Goal: Transaction & Acquisition: Purchase product/service

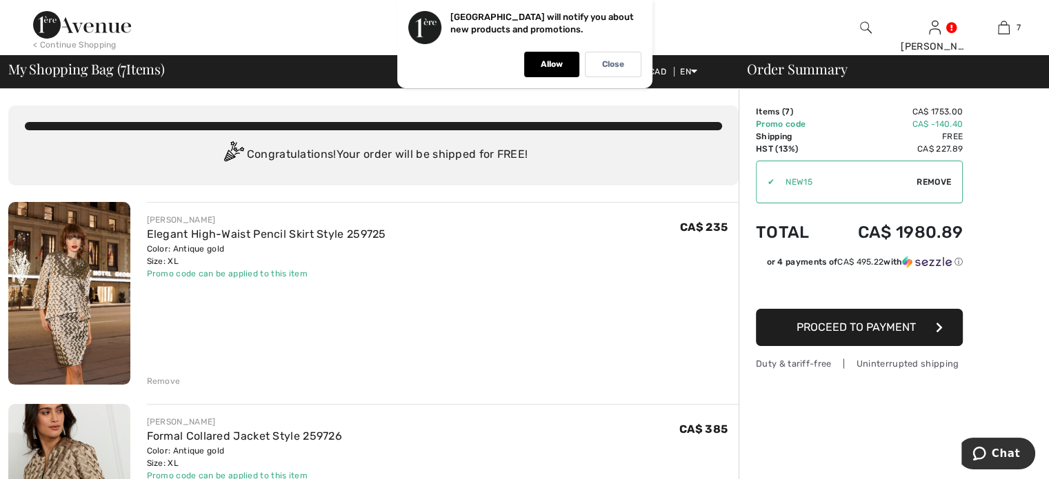
click at [611, 57] on div "Close" at bounding box center [613, 65] width 57 height 26
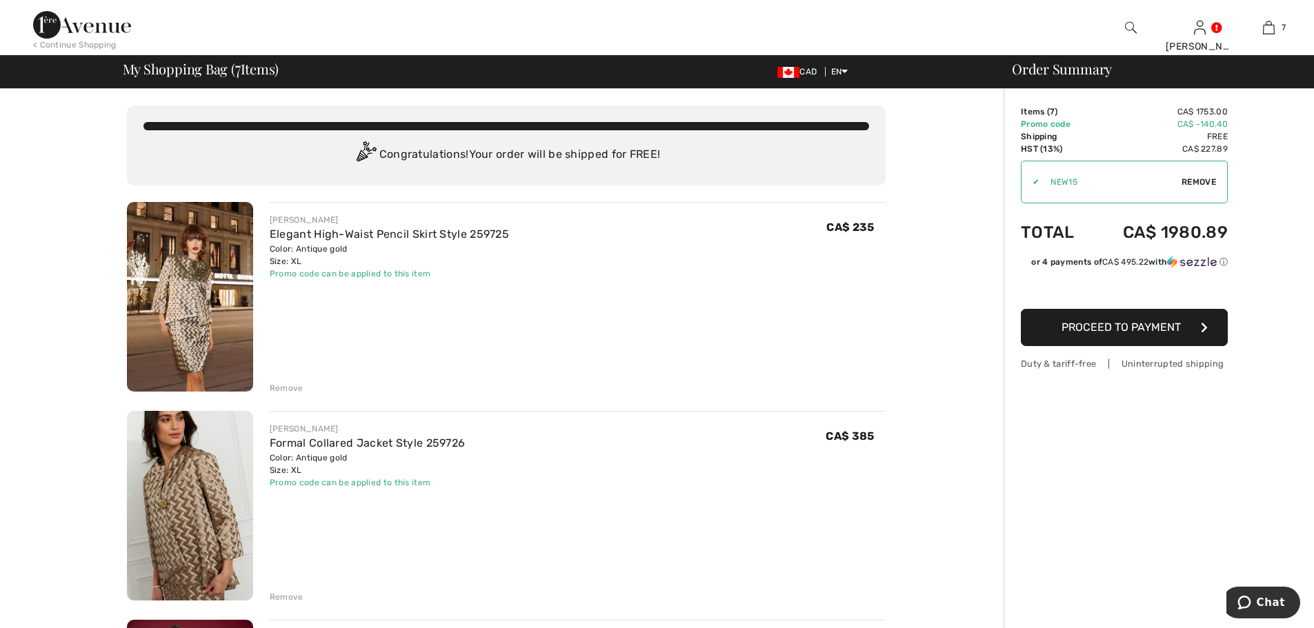
click at [76, 40] on div "< Continue Shopping" at bounding box center [74, 45] width 83 height 12
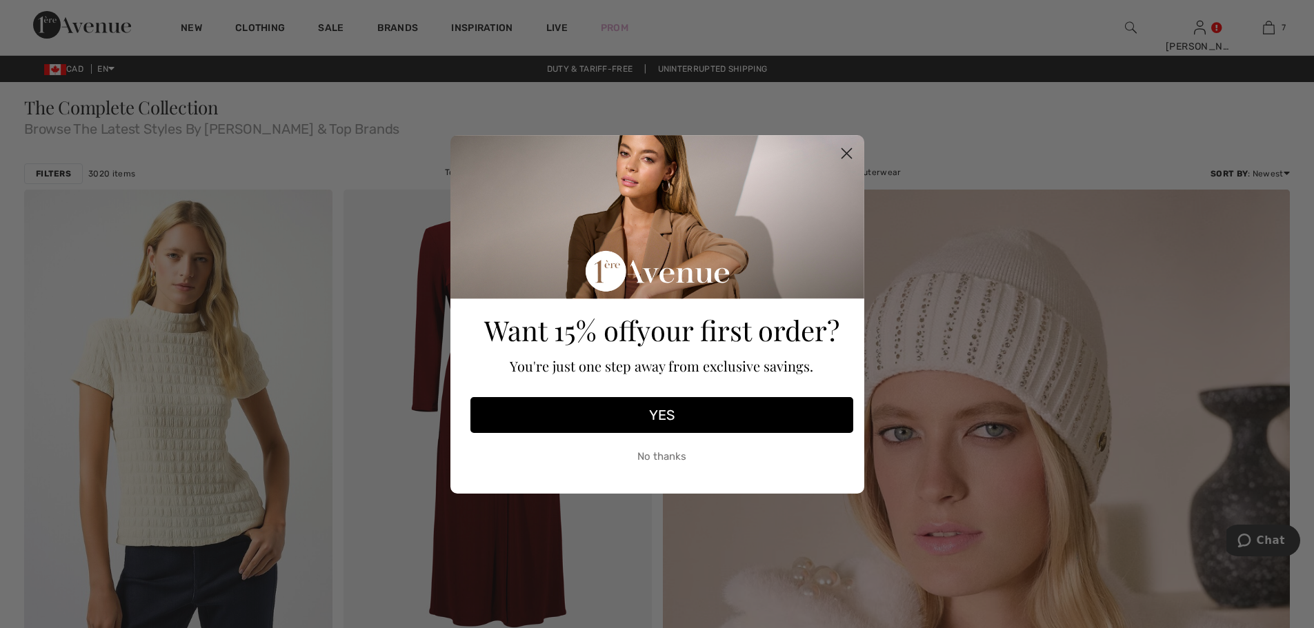
click at [681, 448] on button "No thanks" at bounding box center [661, 457] width 383 height 34
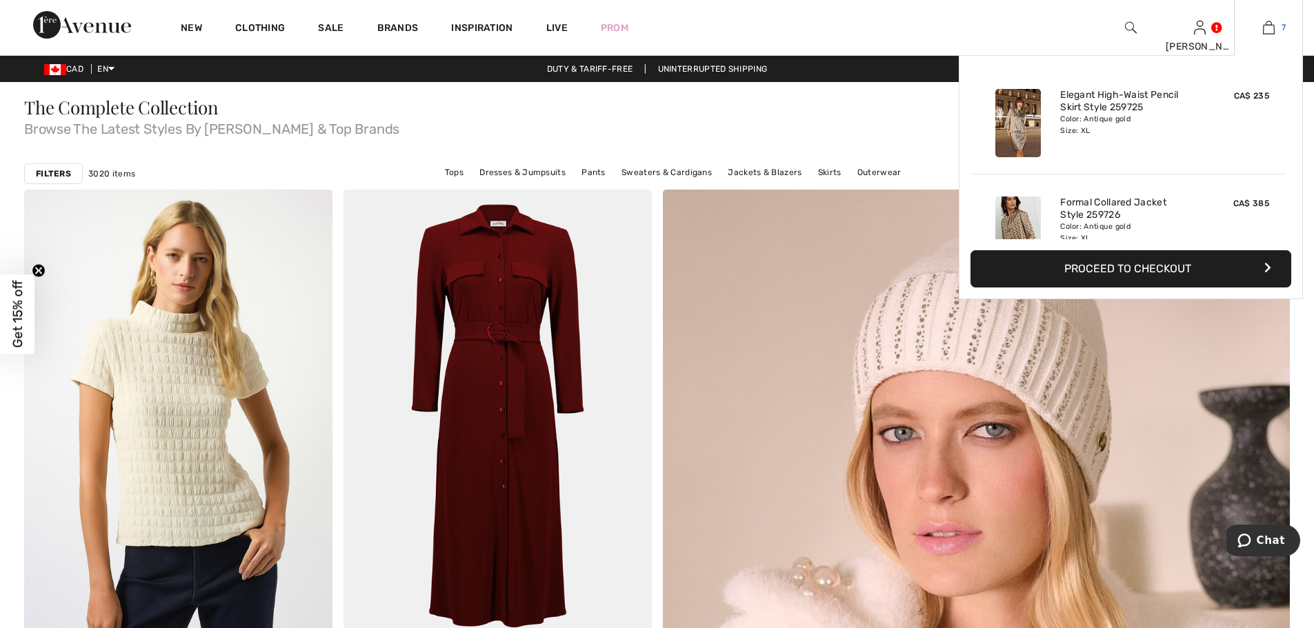
click at [1272, 21] on img at bounding box center [1269, 27] width 12 height 17
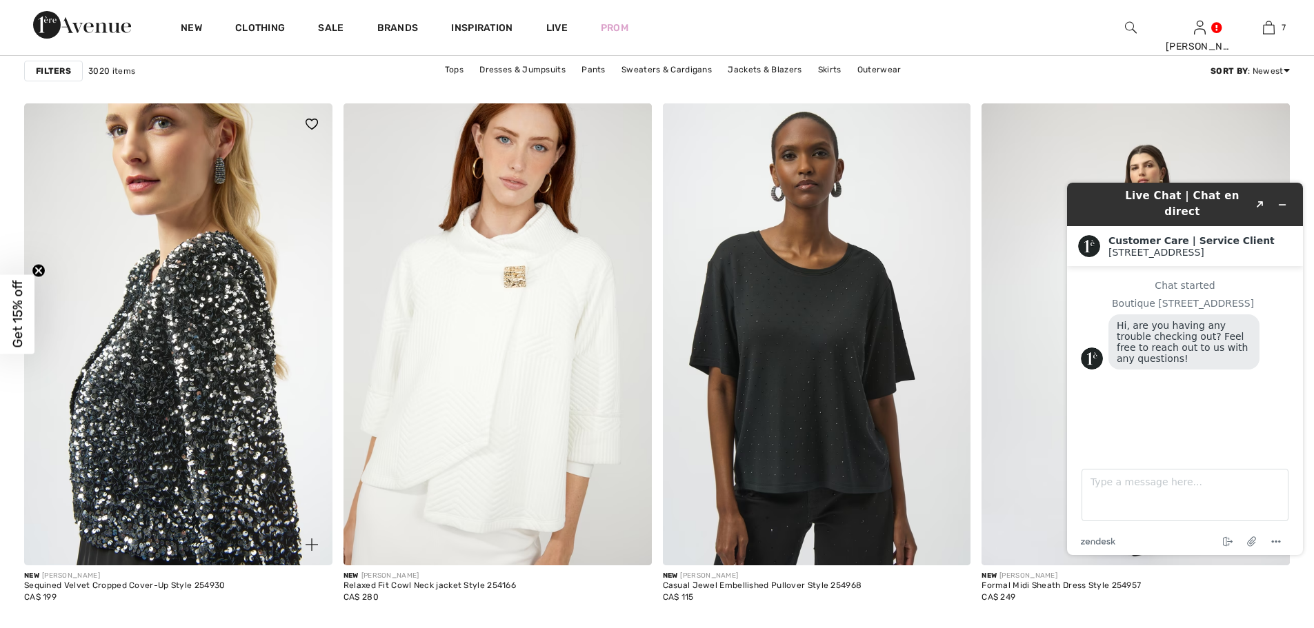
scroll to position [1298, 0]
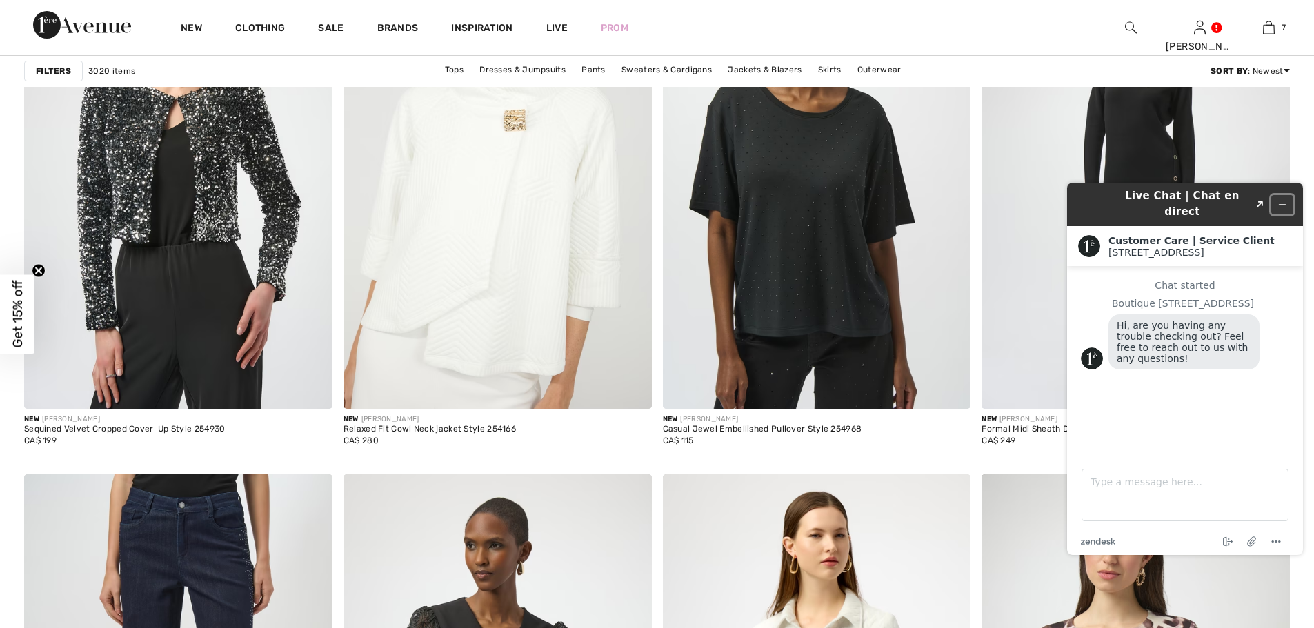
click at [1282, 195] on button "Minimize widget" at bounding box center [1282, 204] width 22 height 19
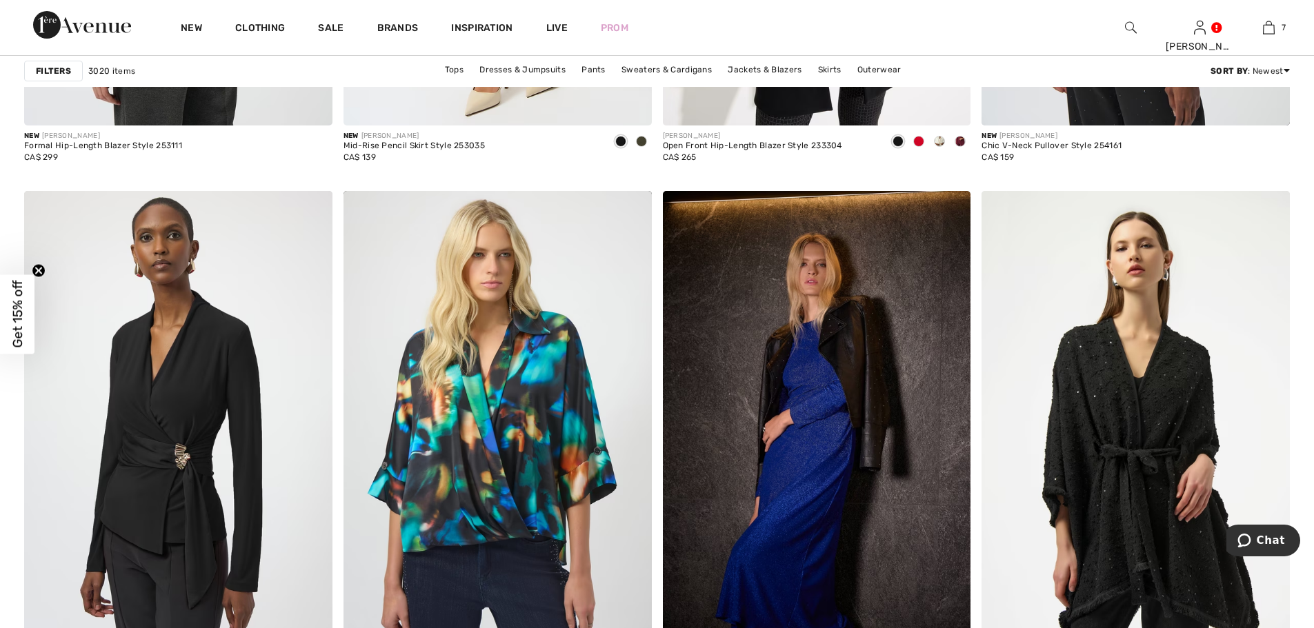
scroll to position [3504, 0]
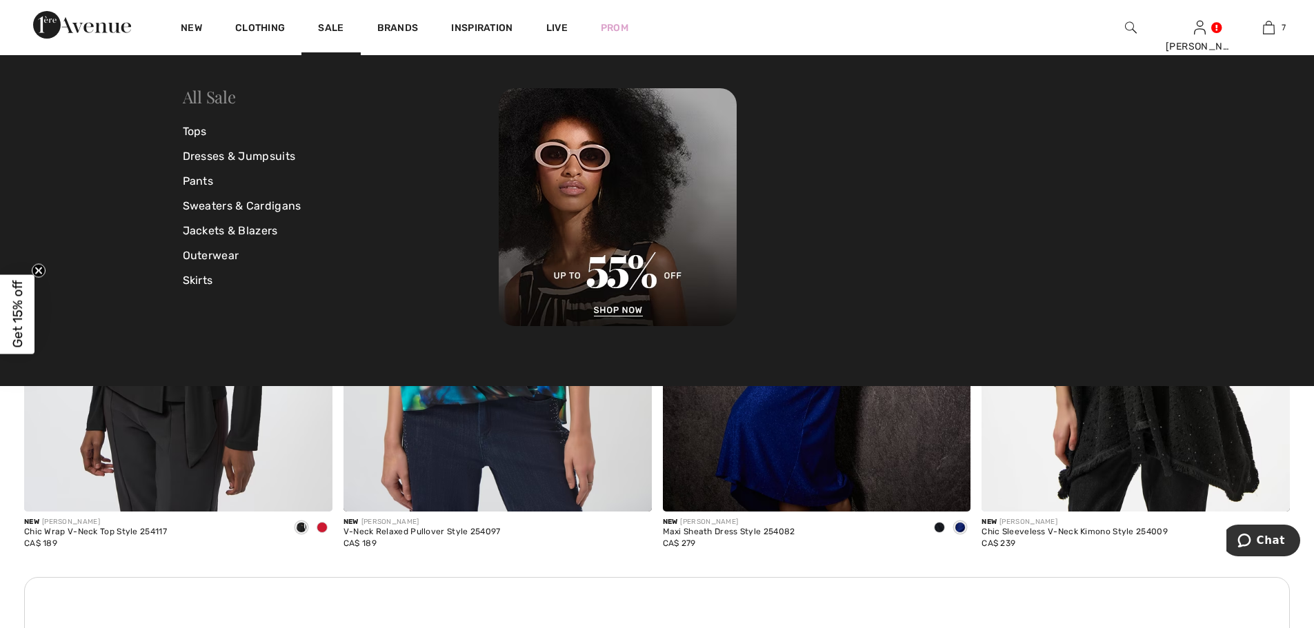
click at [214, 99] on link "All Sale" at bounding box center [209, 97] width 53 height 22
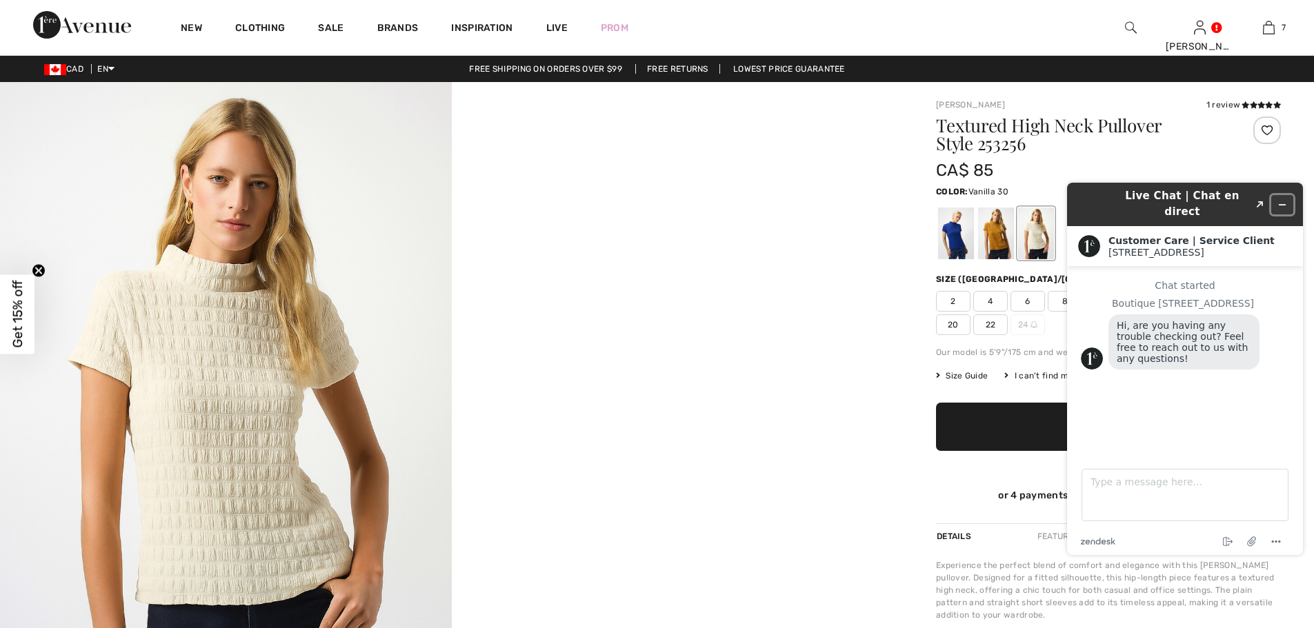
click at [1287, 195] on button "Minimize widget" at bounding box center [1282, 204] width 22 height 19
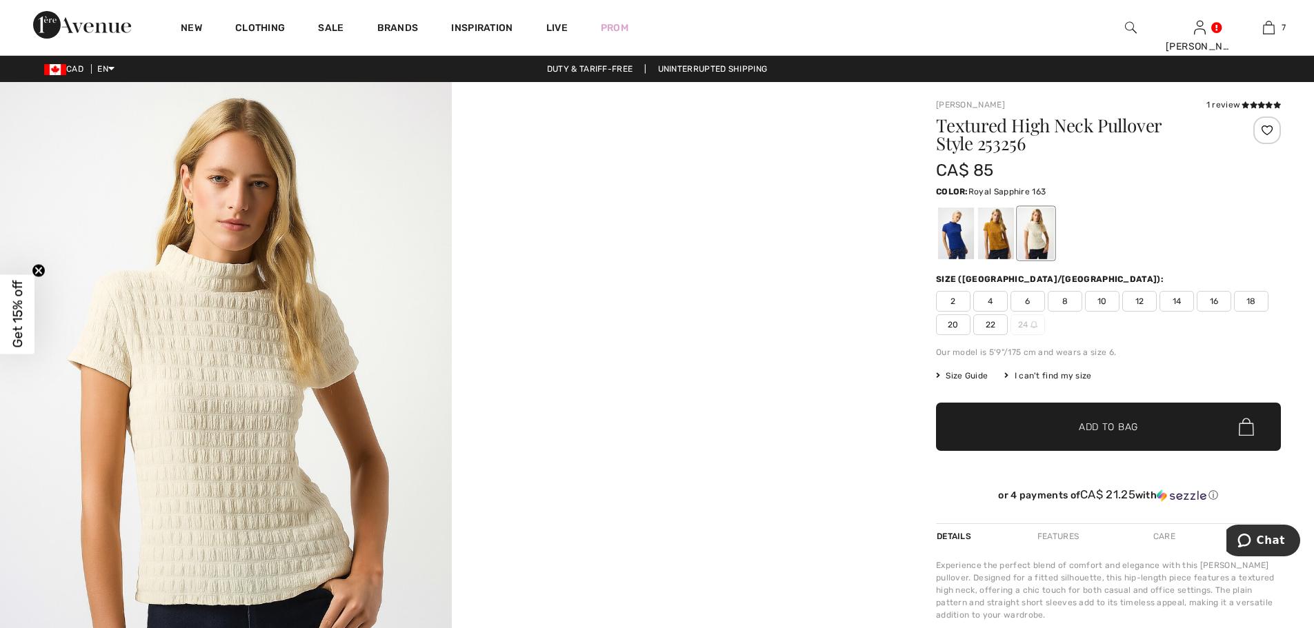
click at [961, 231] on div at bounding box center [956, 234] width 36 height 52
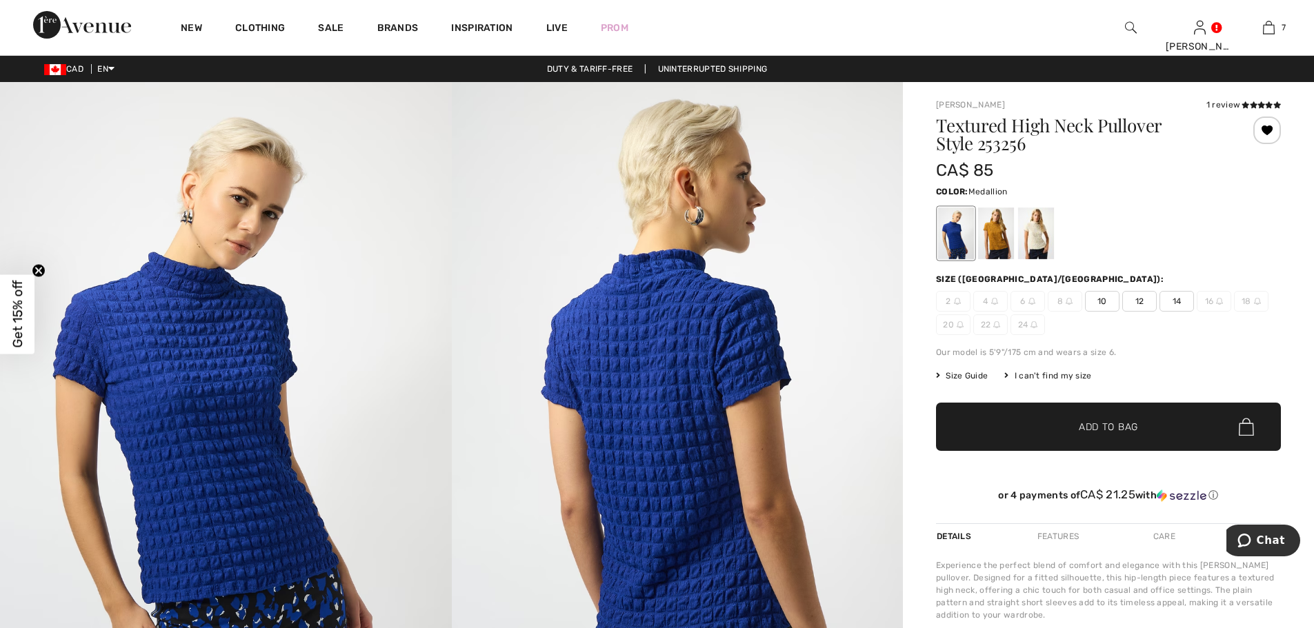
click at [998, 232] on div at bounding box center [996, 234] width 36 height 52
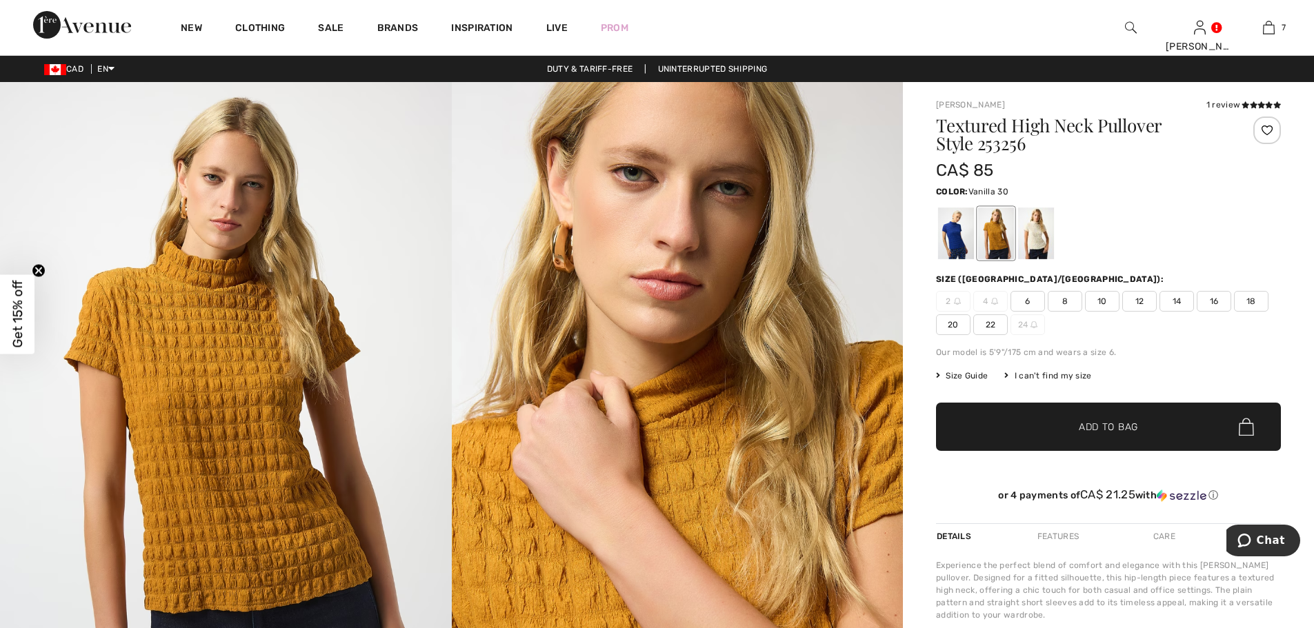
click at [1047, 228] on div at bounding box center [1036, 234] width 36 height 52
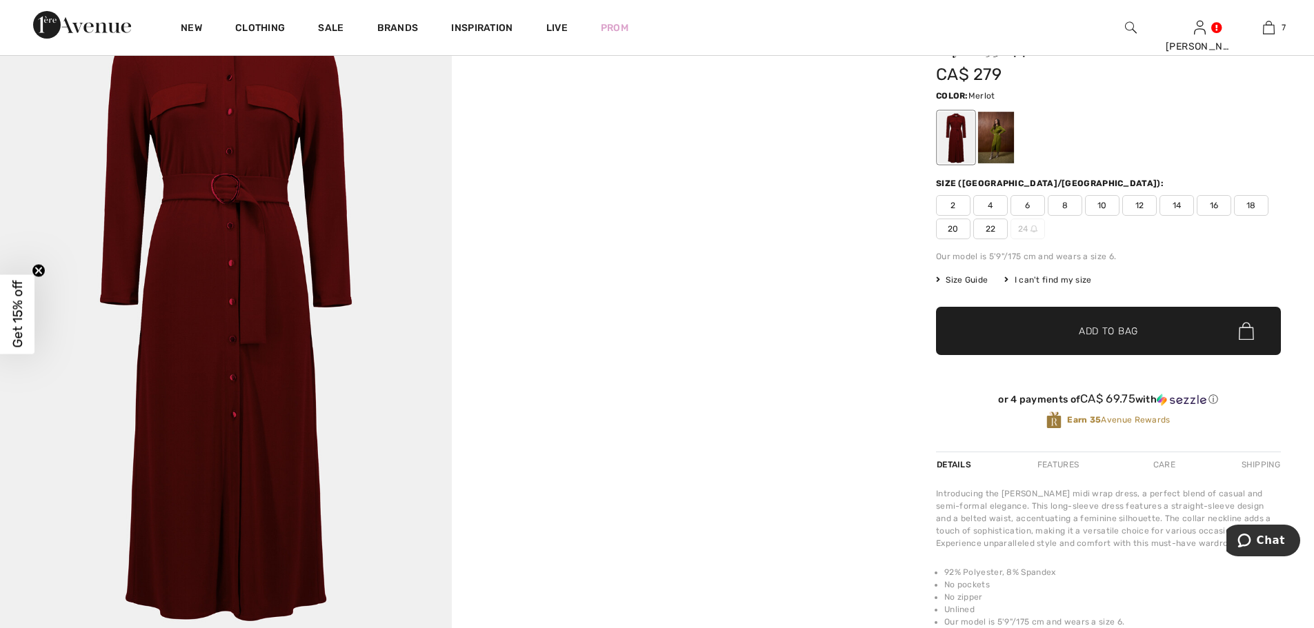
scroll to position [69, 0]
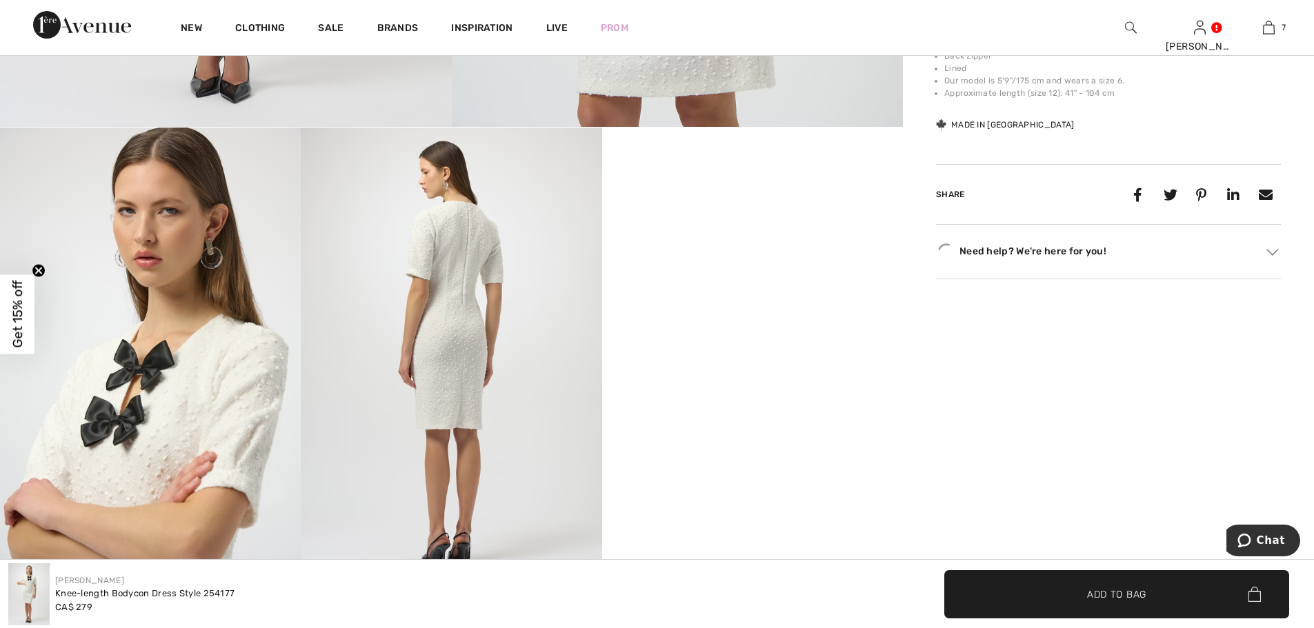
scroll to position [690, 0]
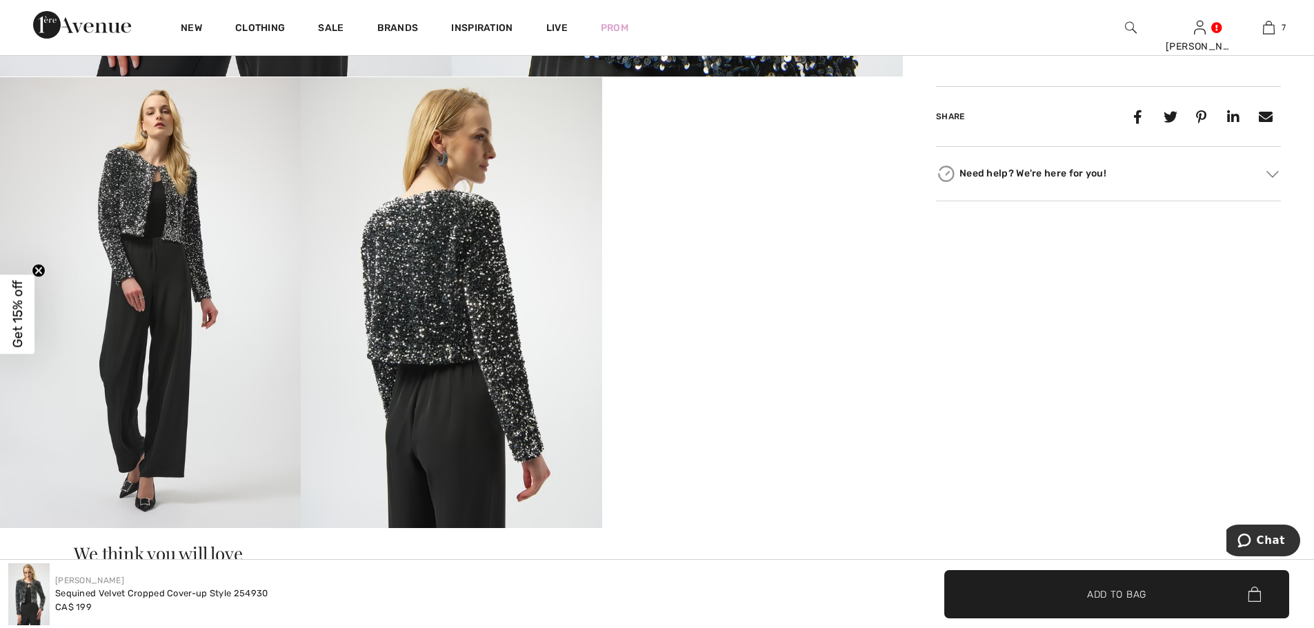
scroll to position [690, 0]
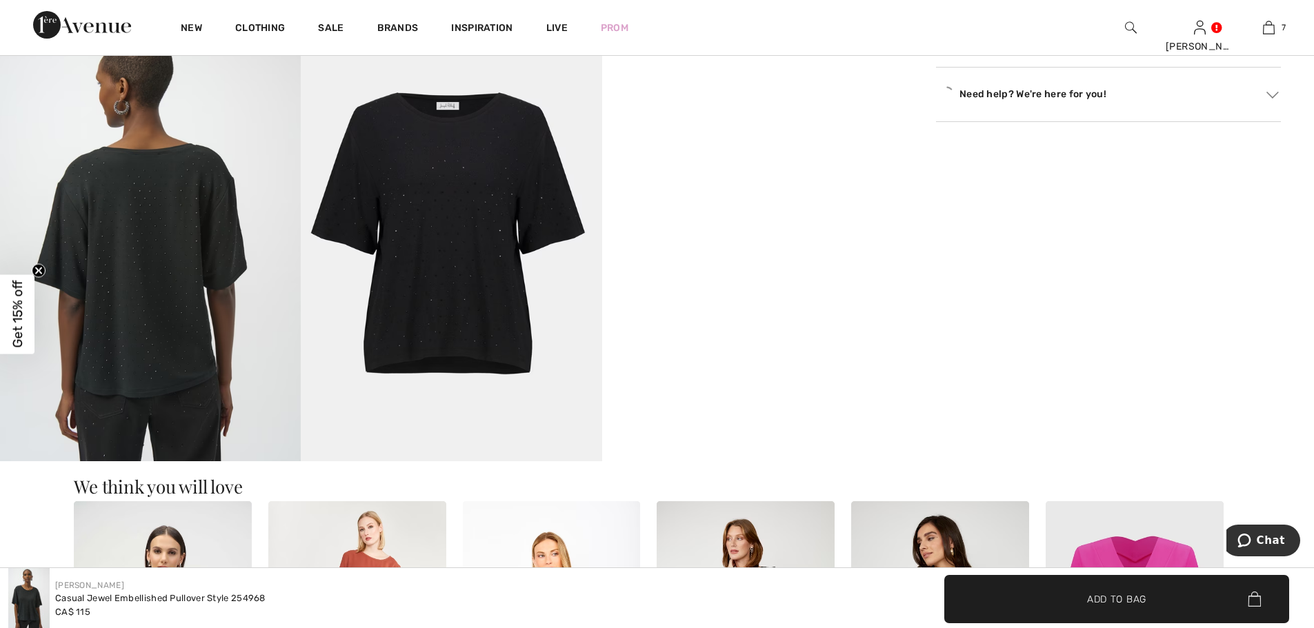
scroll to position [758, 0]
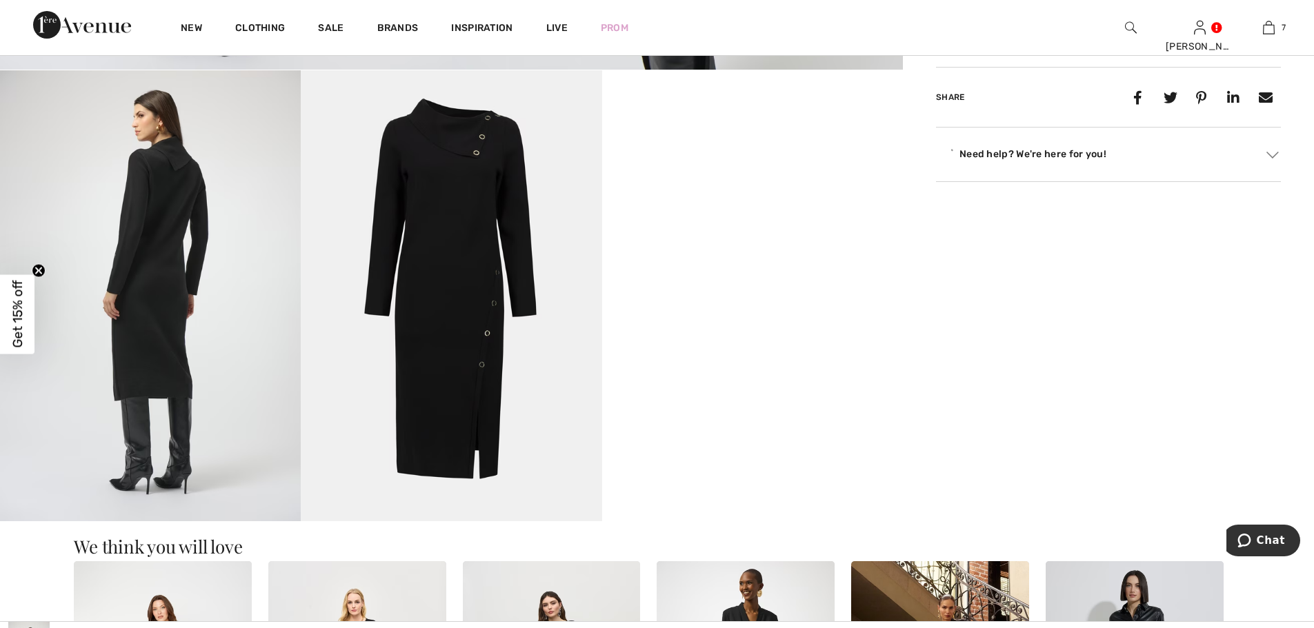
scroll to position [690, 0]
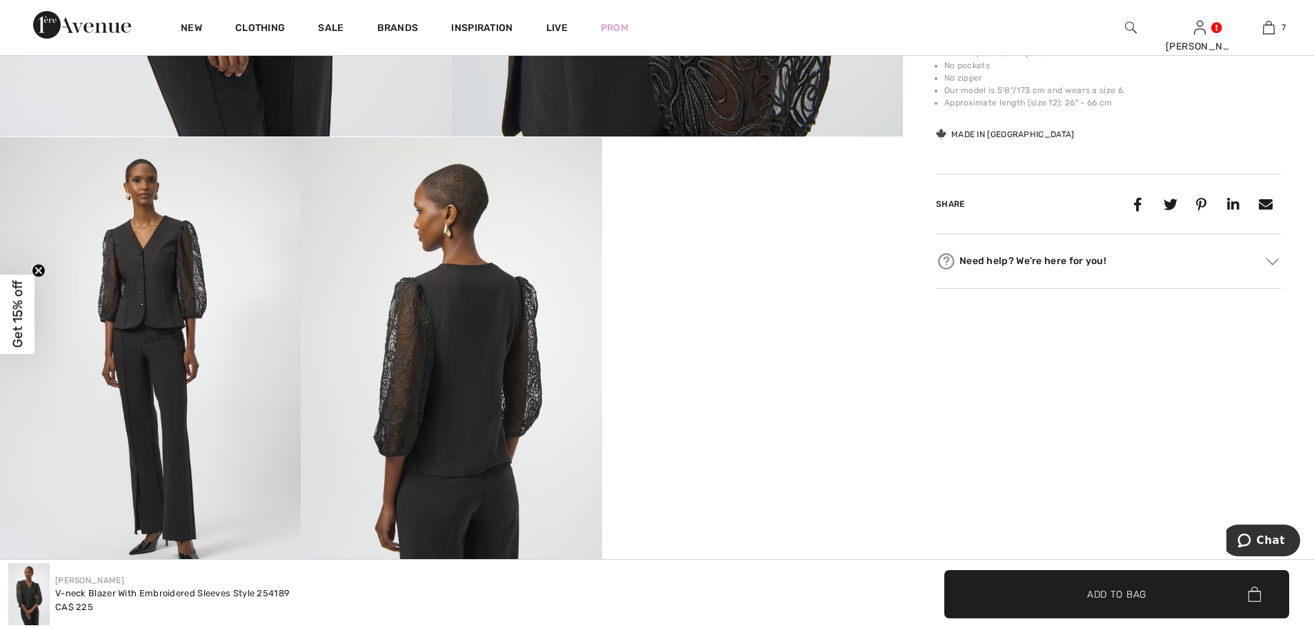
scroll to position [621, 0]
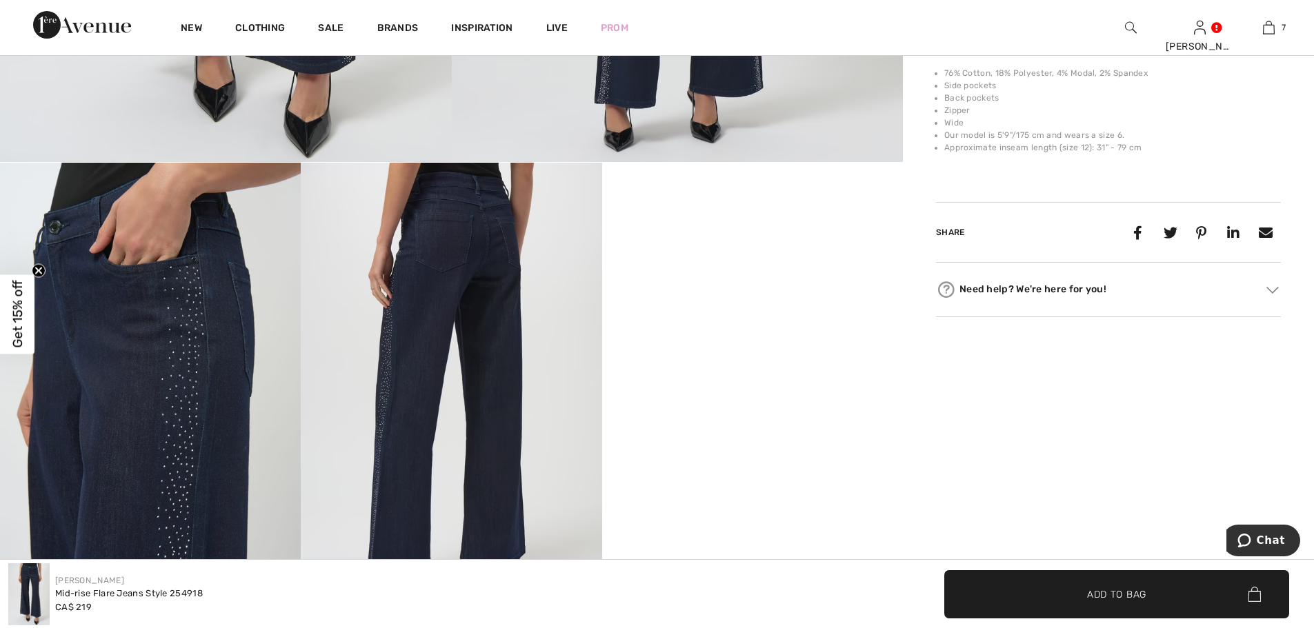
scroll to position [690, 0]
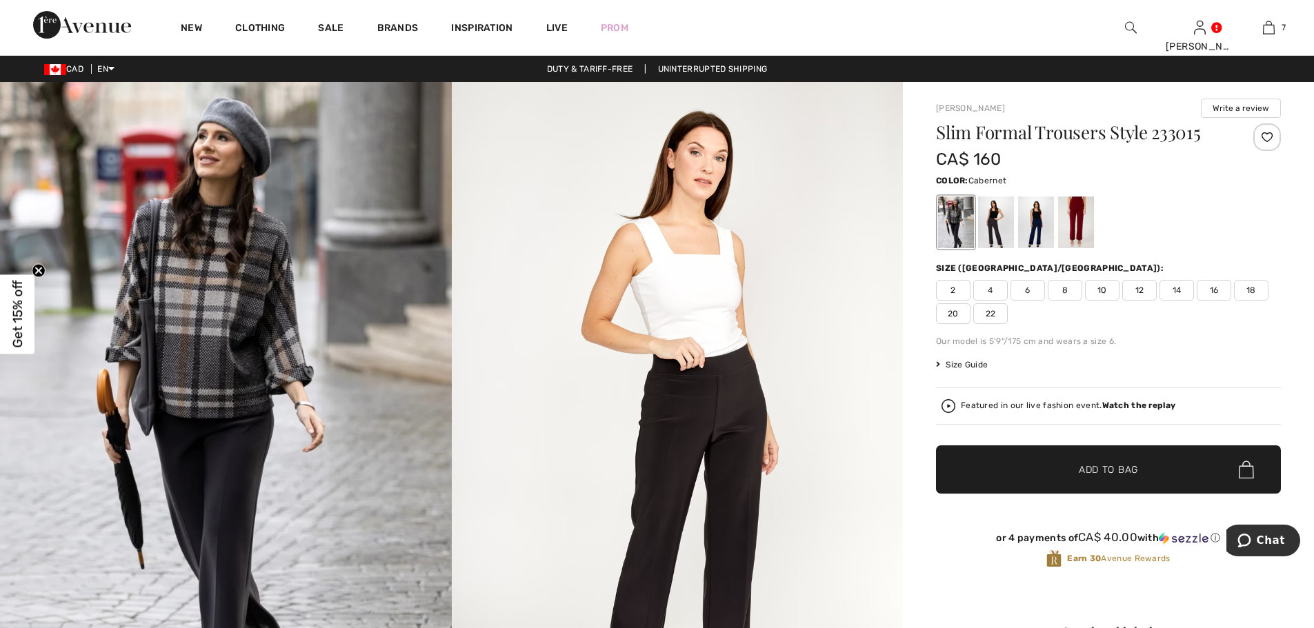
click at [1075, 221] on div at bounding box center [1076, 223] width 36 height 52
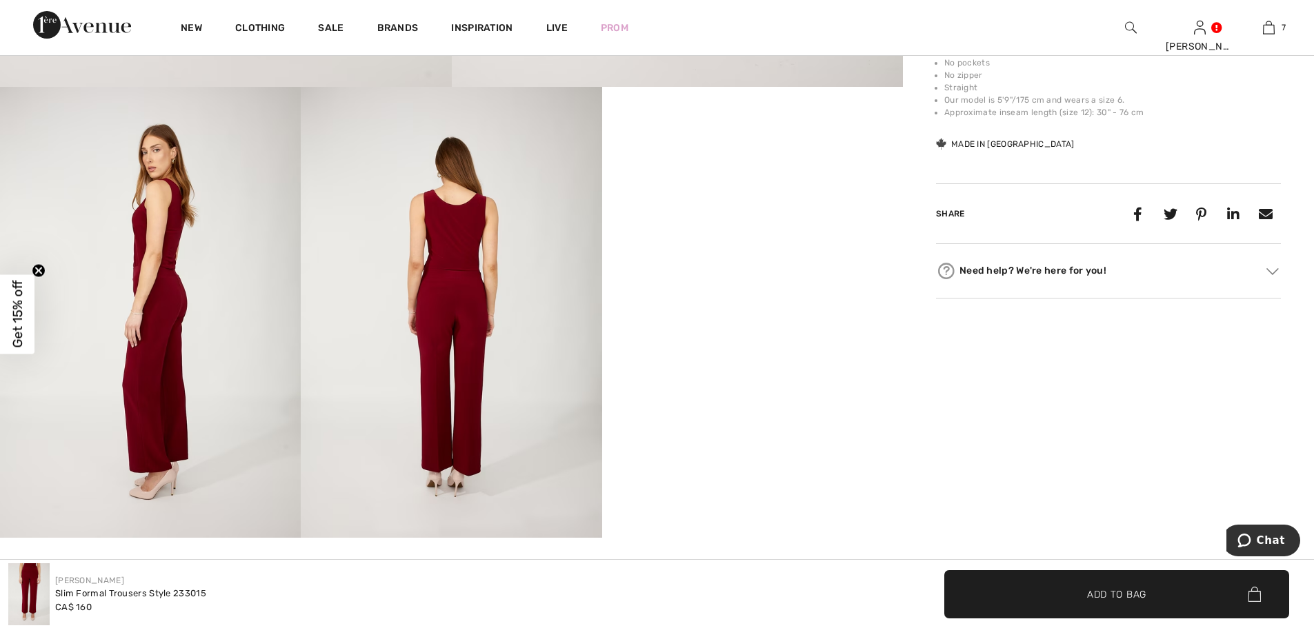
scroll to position [621, 0]
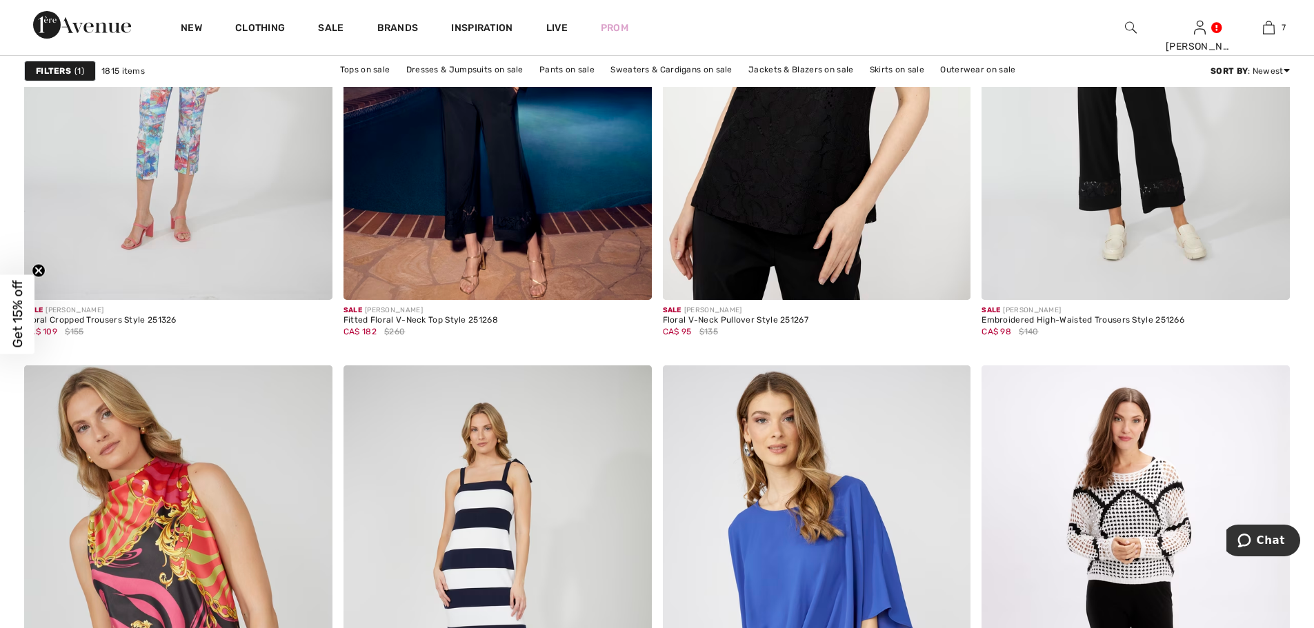
scroll to position [2689, 0]
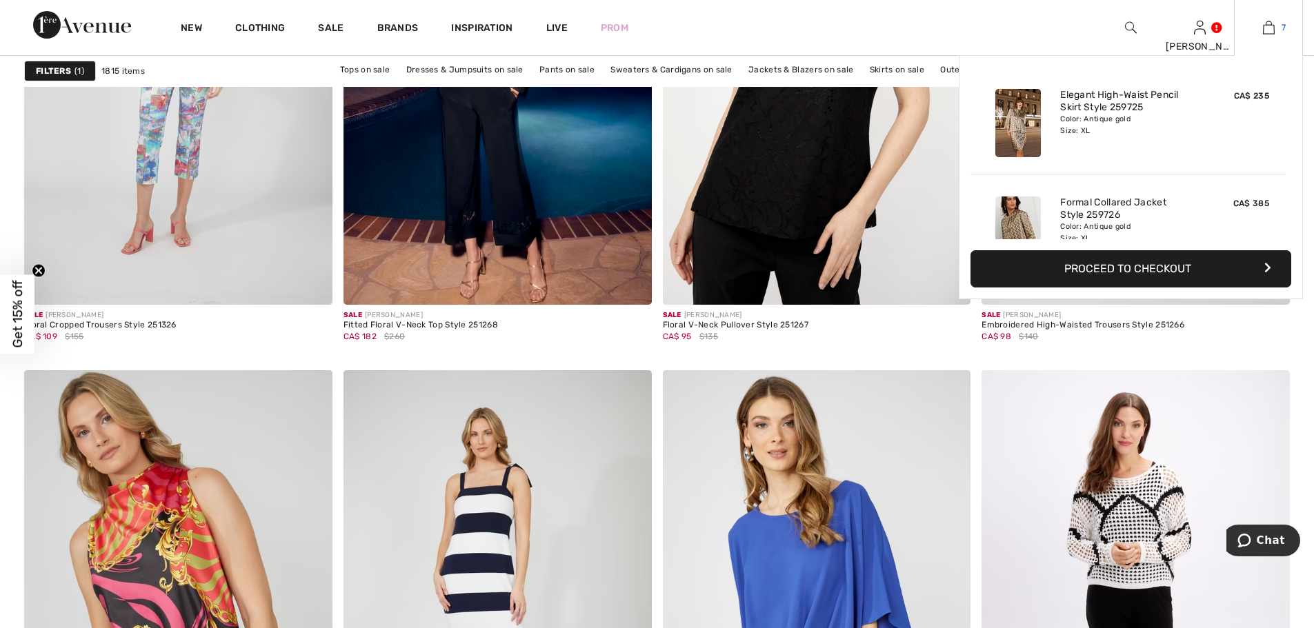
click at [1286, 29] on link "7" at bounding box center [1268, 27] width 68 height 17
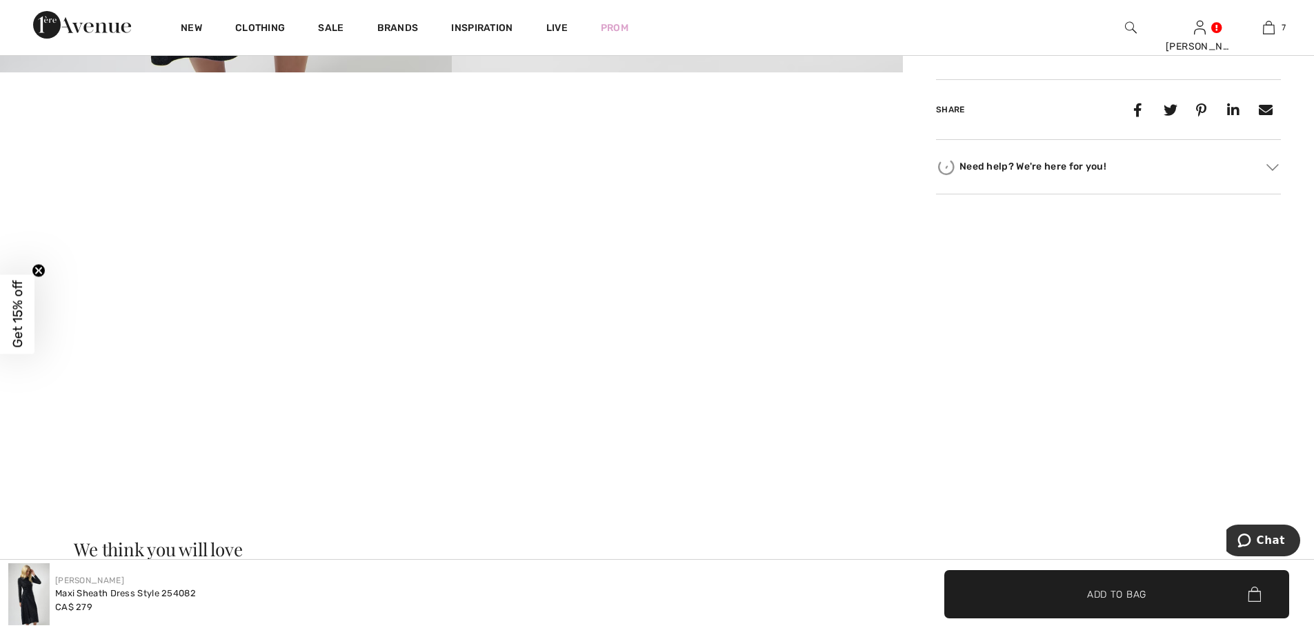
scroll to position [690, 0]
click at [192, 210] on video "Your browser does not support the video tag." at bounding box center [150, 145] width 301 height 150
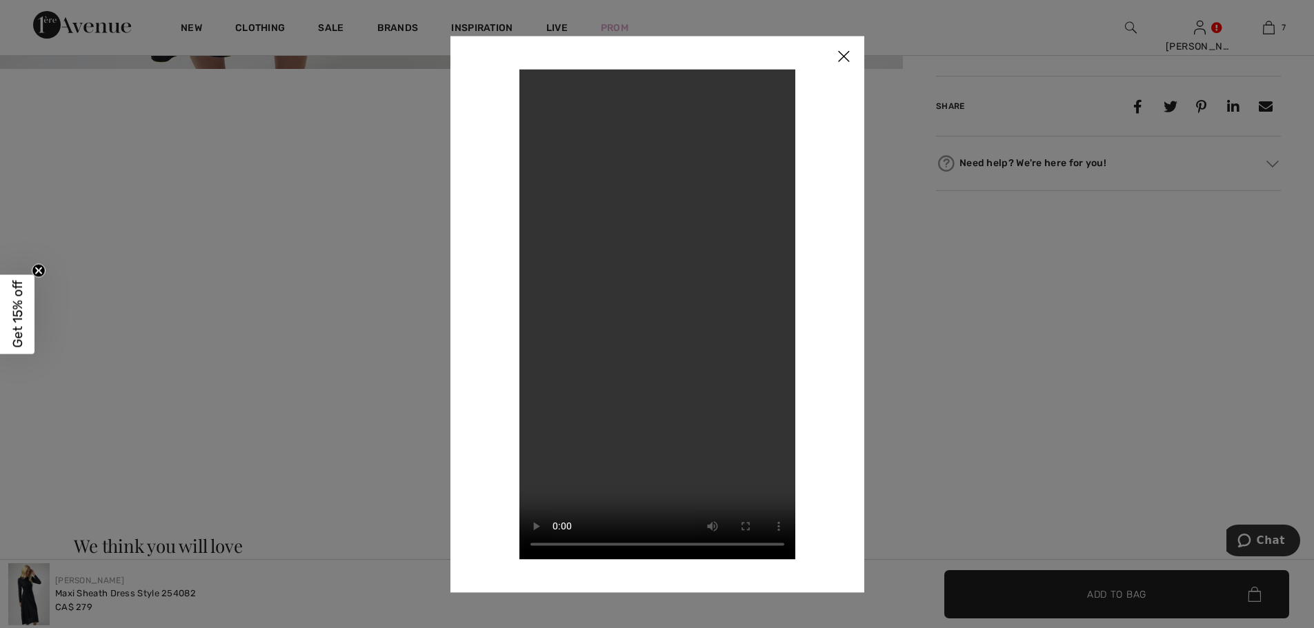
click at [1172, 277] on div at bounding box center [657, 314] width 1314 height 628
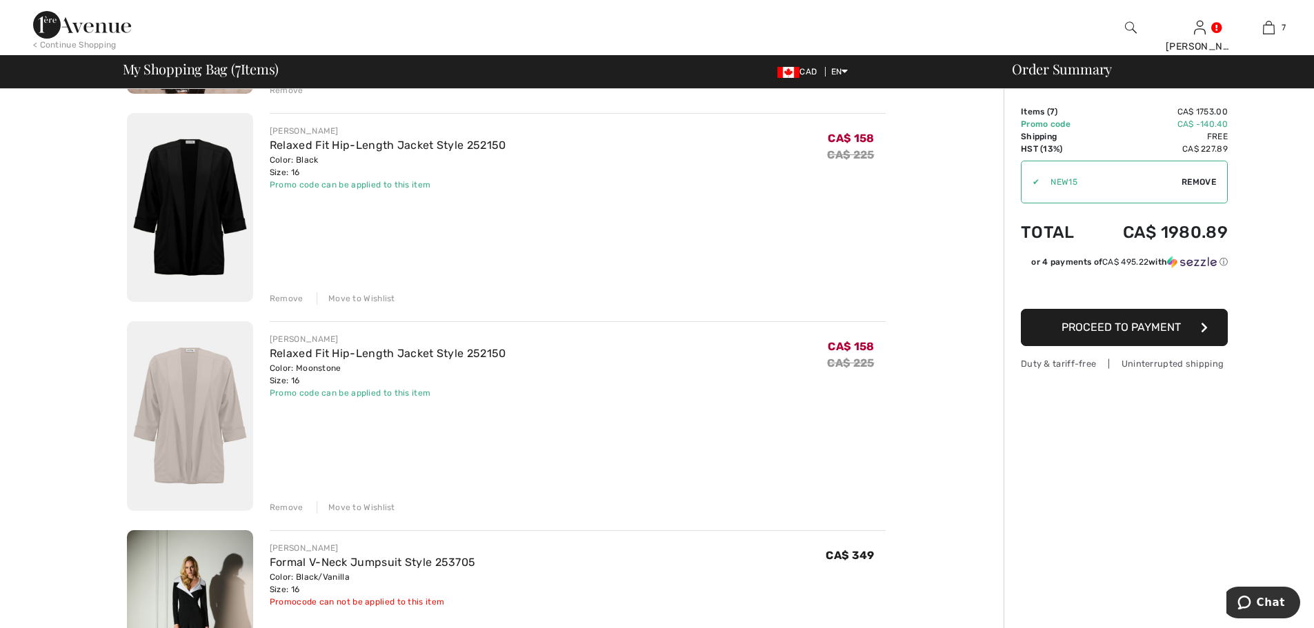
scroll to position [896, 0]
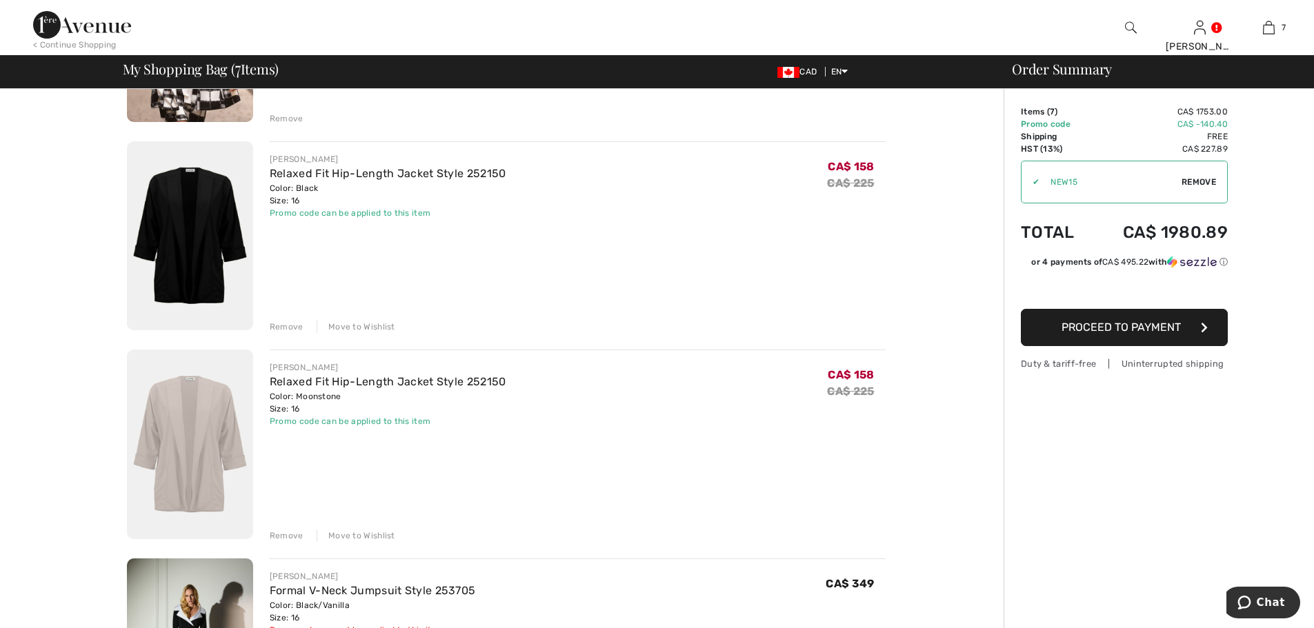
click at [279, 326] on div "Remove" at bounding box center [287, 327] width 34 height 12
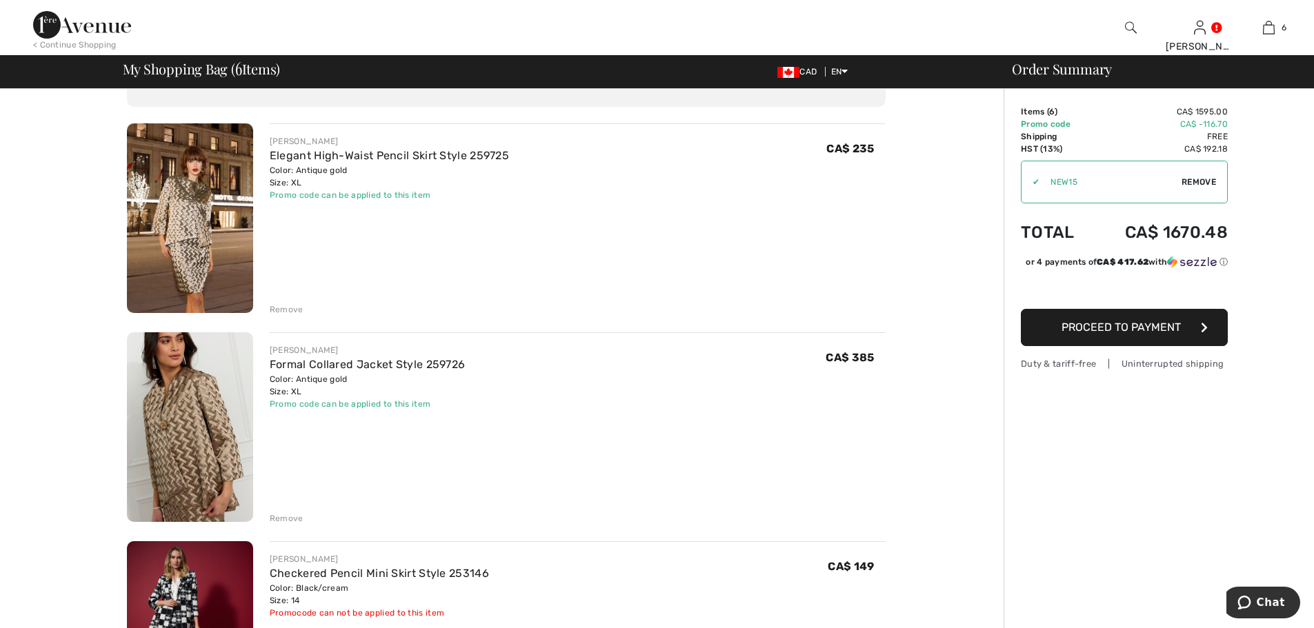
scroll to position [69, 0]
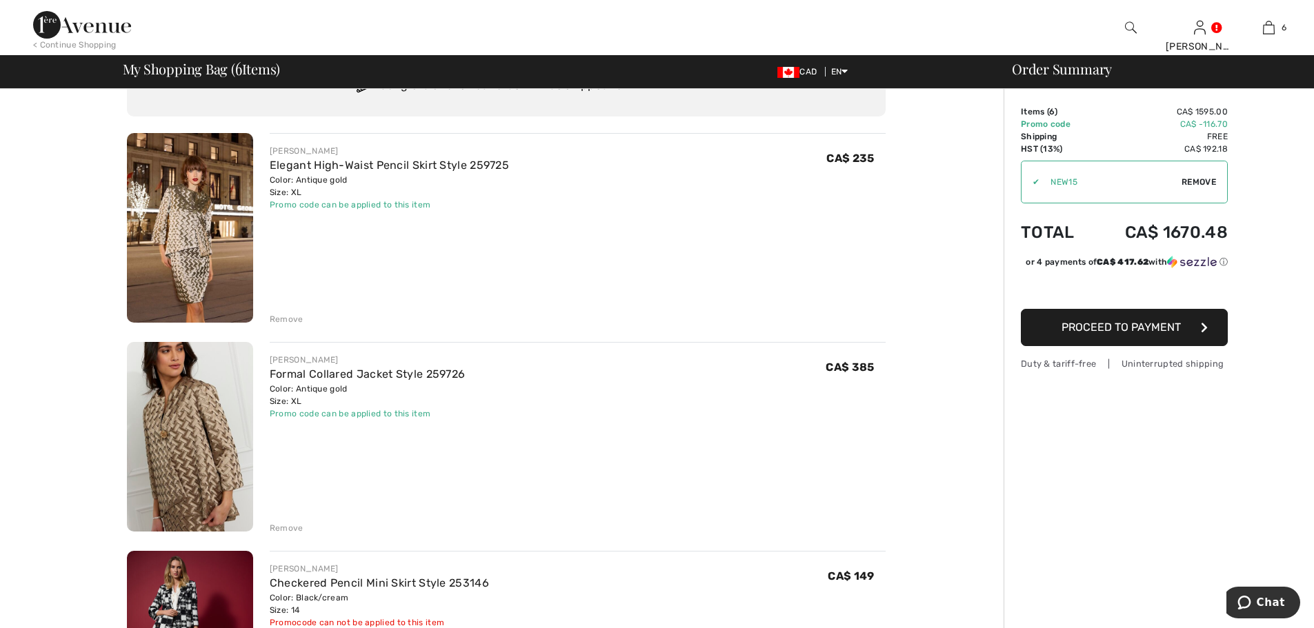
click at [77, 35] on img at bounding box center [82, 25] width 98 height 28
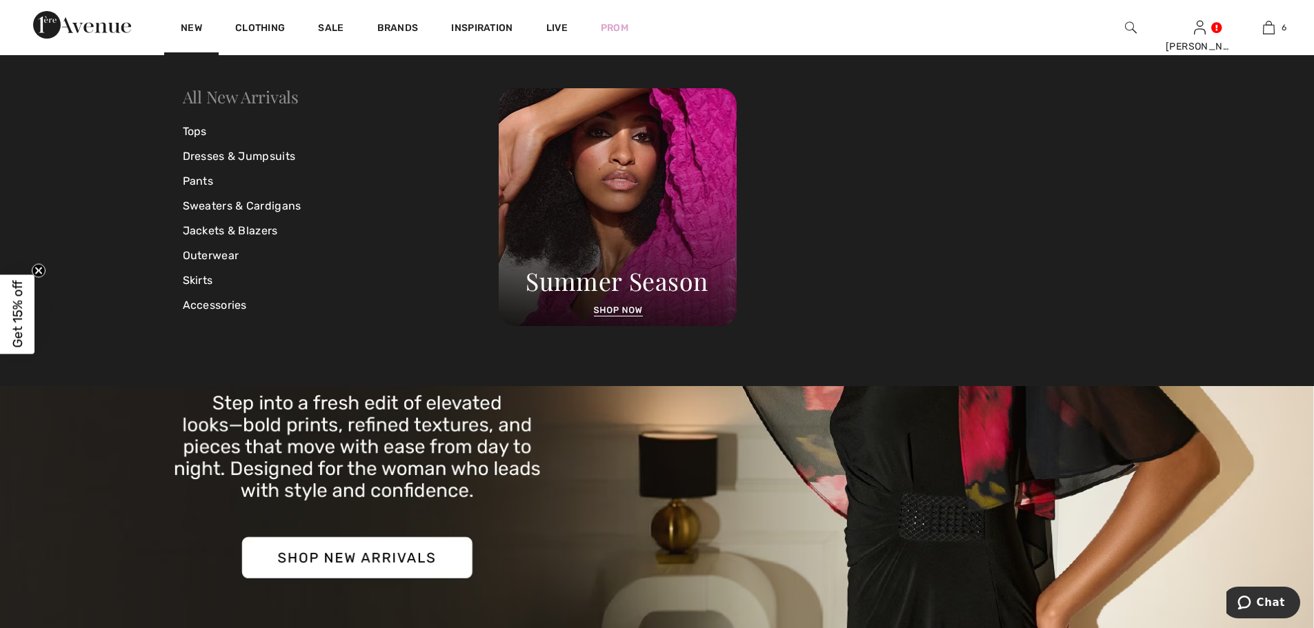
click at [225, 102] on link "All New Arrivals" at bounding box center [241, 97] width 116 height 22
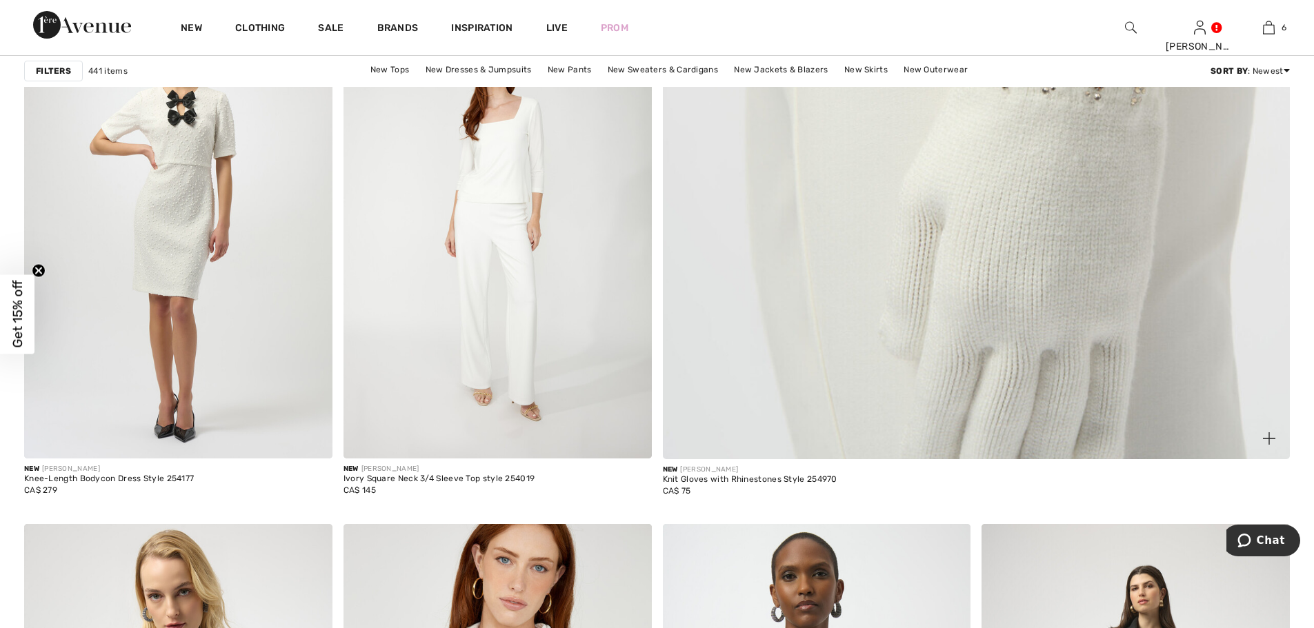
scroll to position [758, 0]
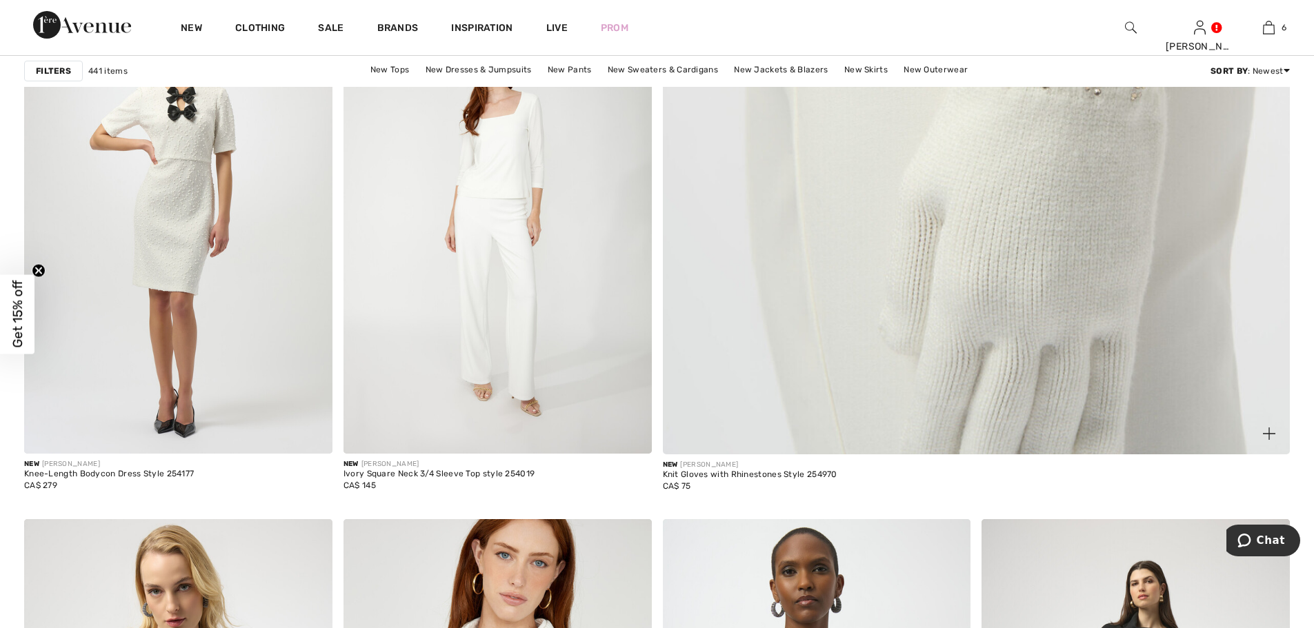
click at [1077, 268] on img at bounding box center [976, 28] width 752 height 1129
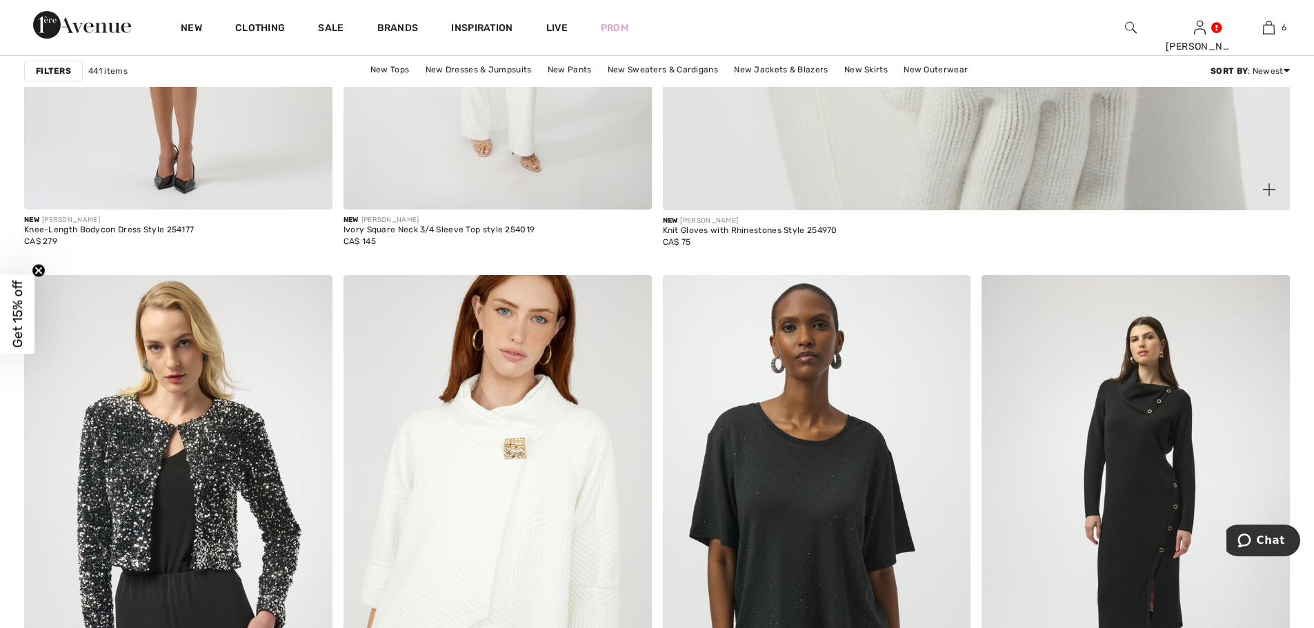
scroll to position [1103, 0]
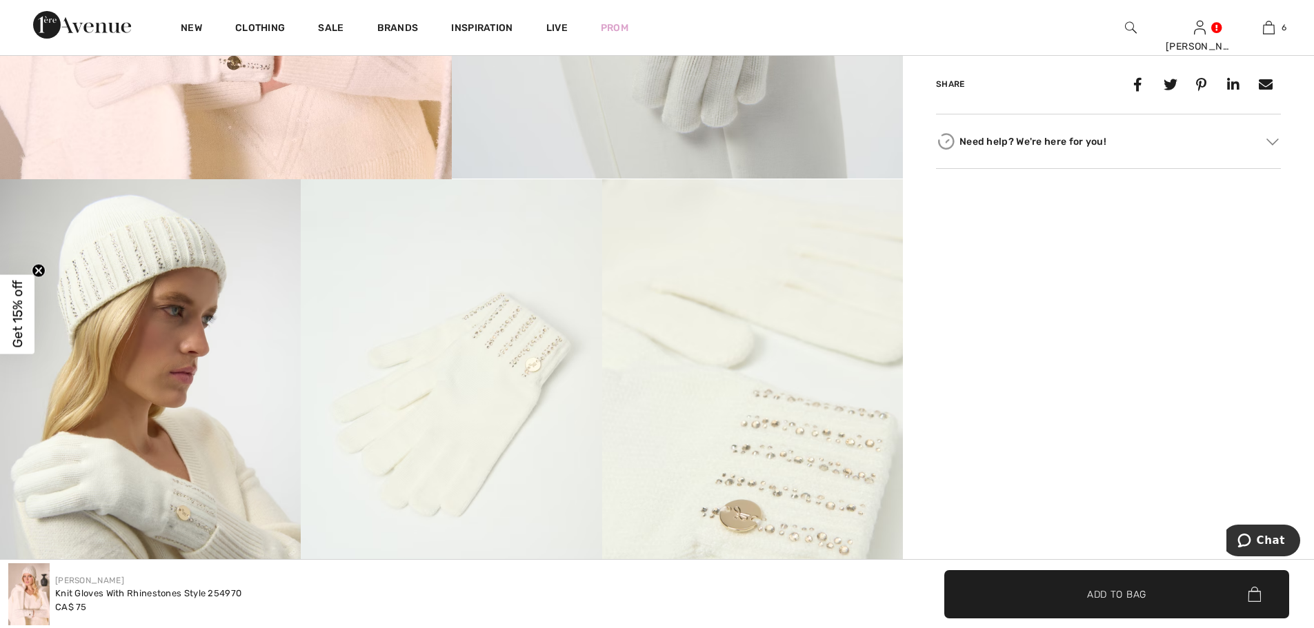
scroll to position [276, 0]
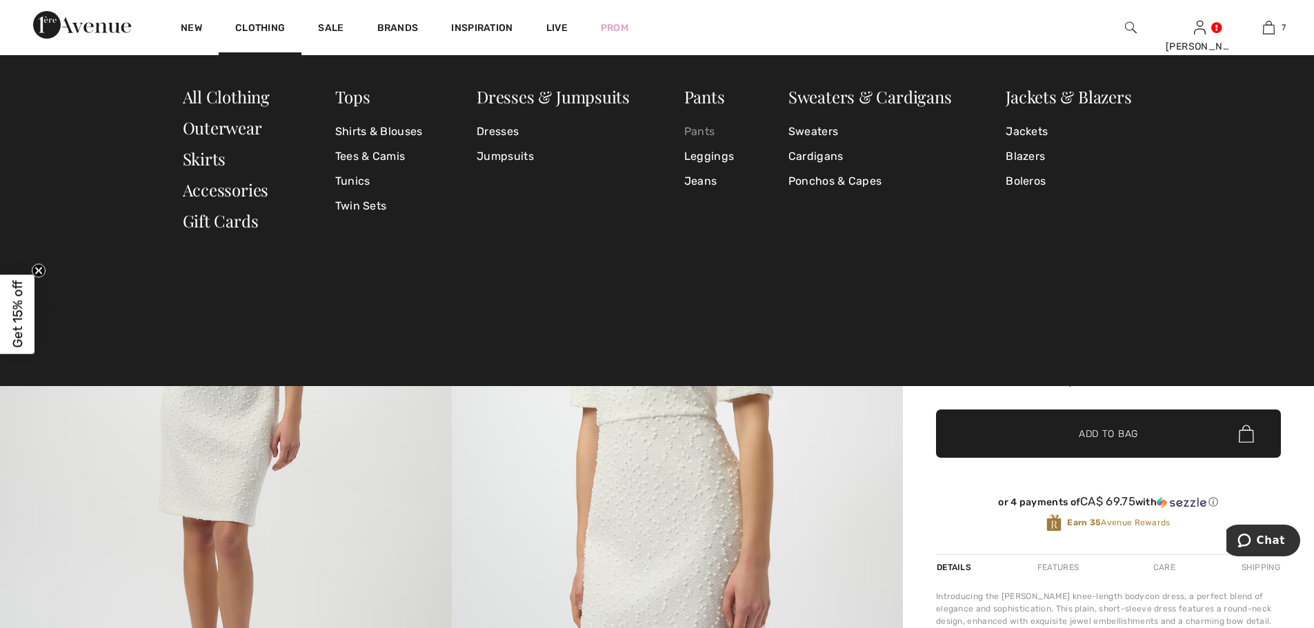
click at [704, 134] on link "Pants" at bounding box center [709, 131] width 50 height 25
